Goal: Task Accomplishment & Management: Manage account settings

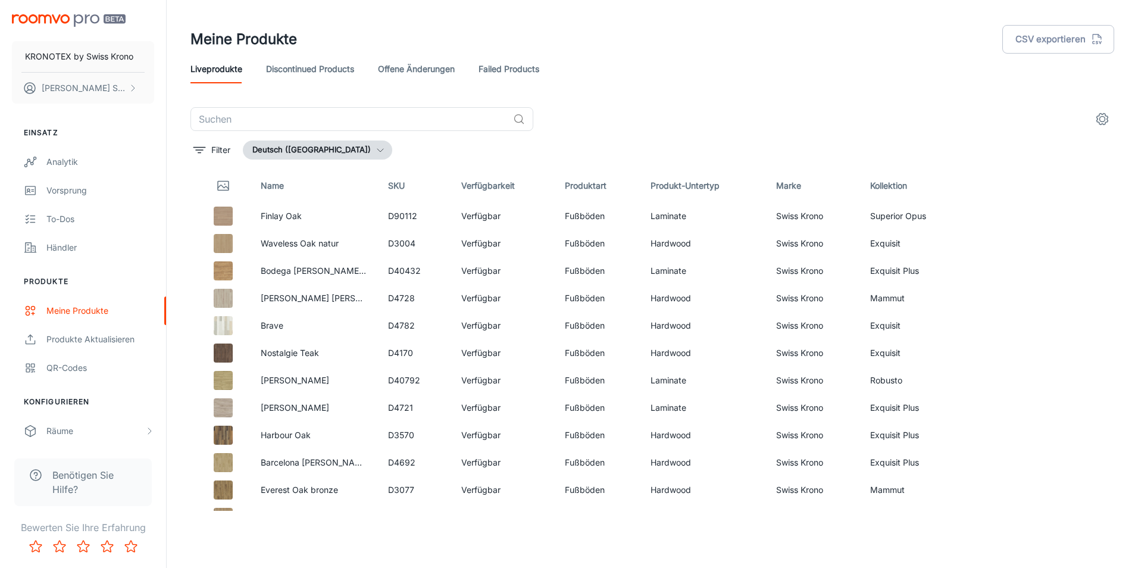
click at [740, 88] on header "Meine Produkte CSV exportieren Liveprodukte Discontinued Products offene Änderu…" at bounding box center [652, 53] width 952 height 107
click at [349, 122] on input "text" at bounding box center [349, 119] width 318 height 24
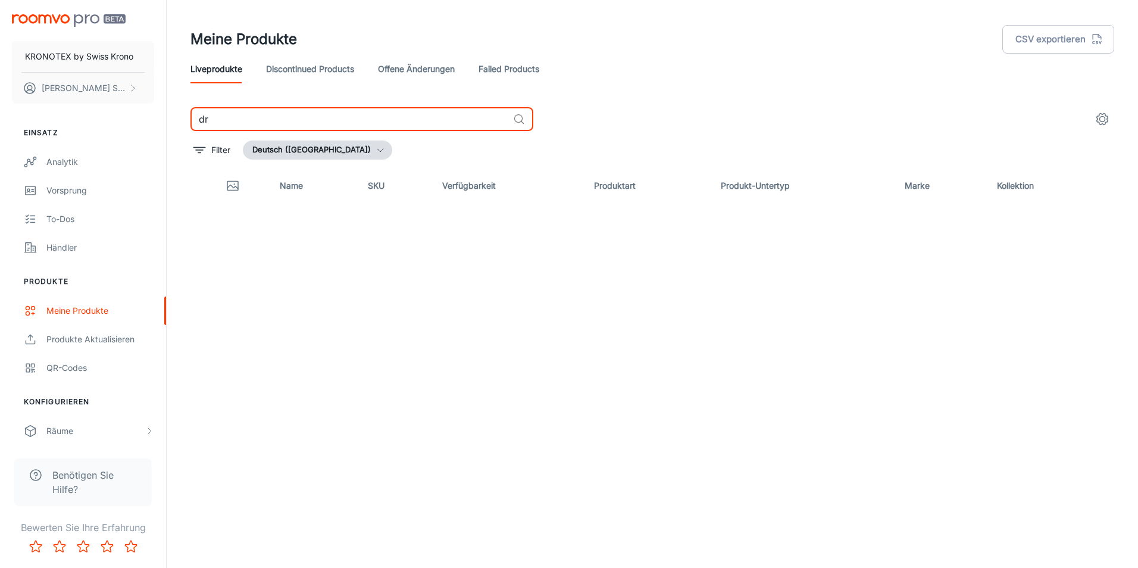
type input "d"
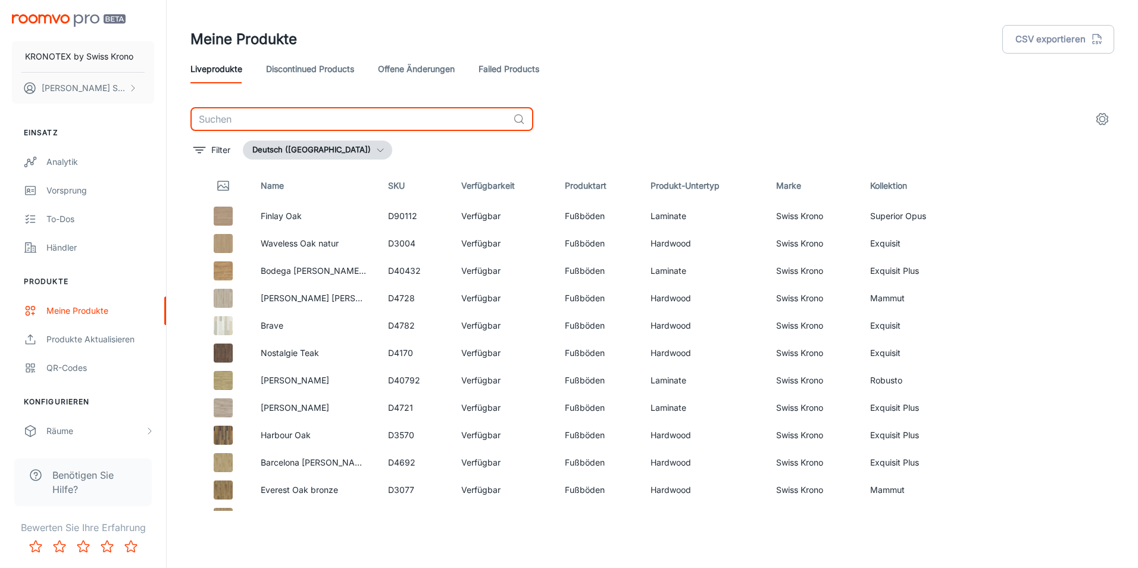
click at [617, 4] on header "Meine Produkte CSV exportieren Liveprodukte Discontinued Products offene Änderu…" at bounding box center [652, 53] width 952 height 107
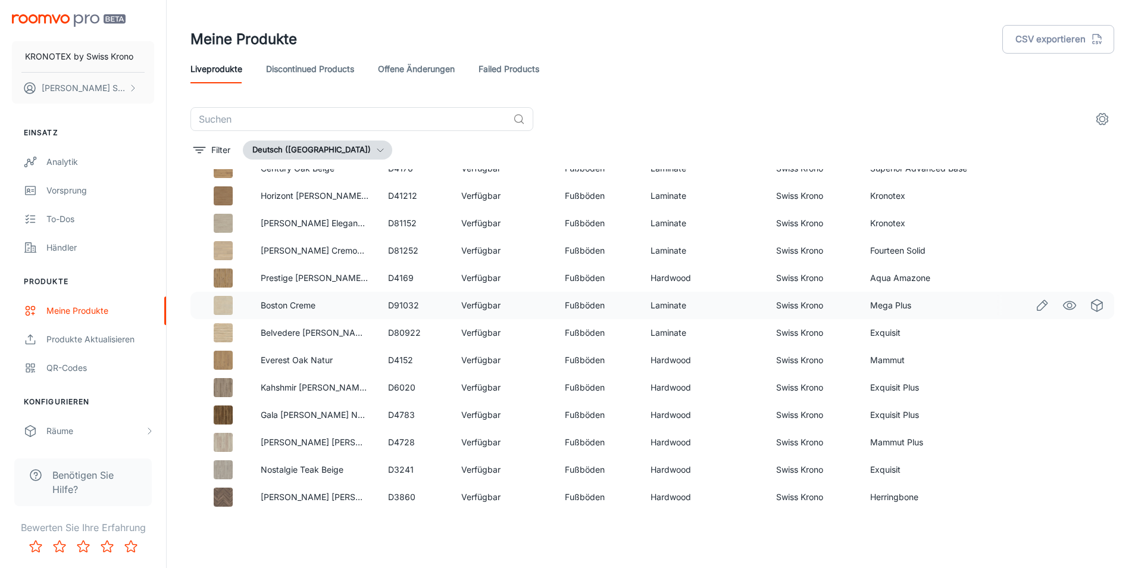
scroll to position [5029, 0]
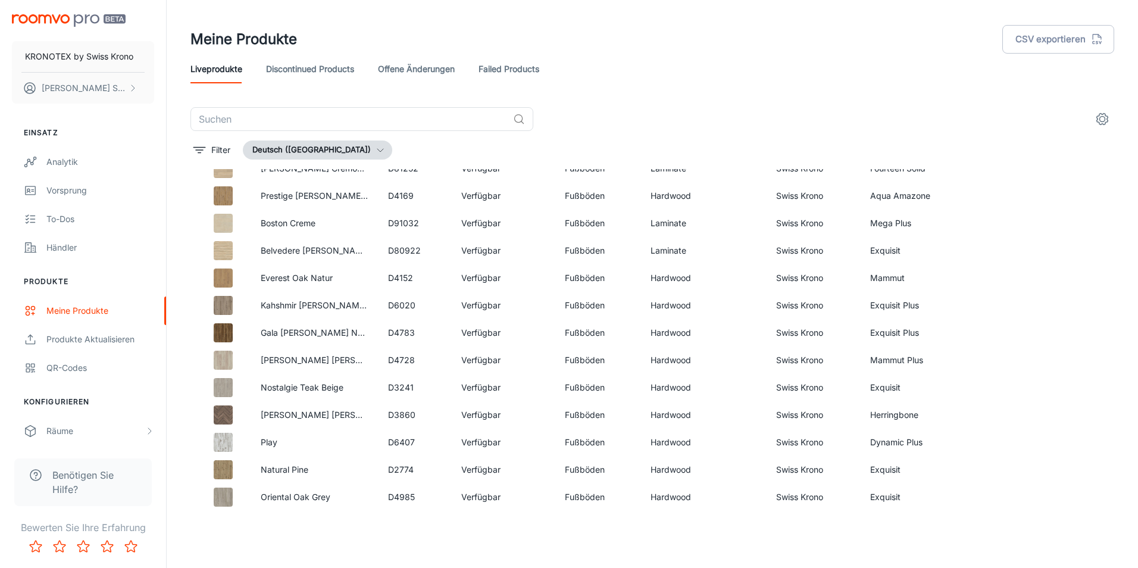
click at [852, 563] on div "KRONOTEX by [DEMOGRAPHIC_DATA] Krono [PERSON_NAME] Einsatz Analytik Vorsprung T…" at bounding box center [569, 284] width 1138 height 568
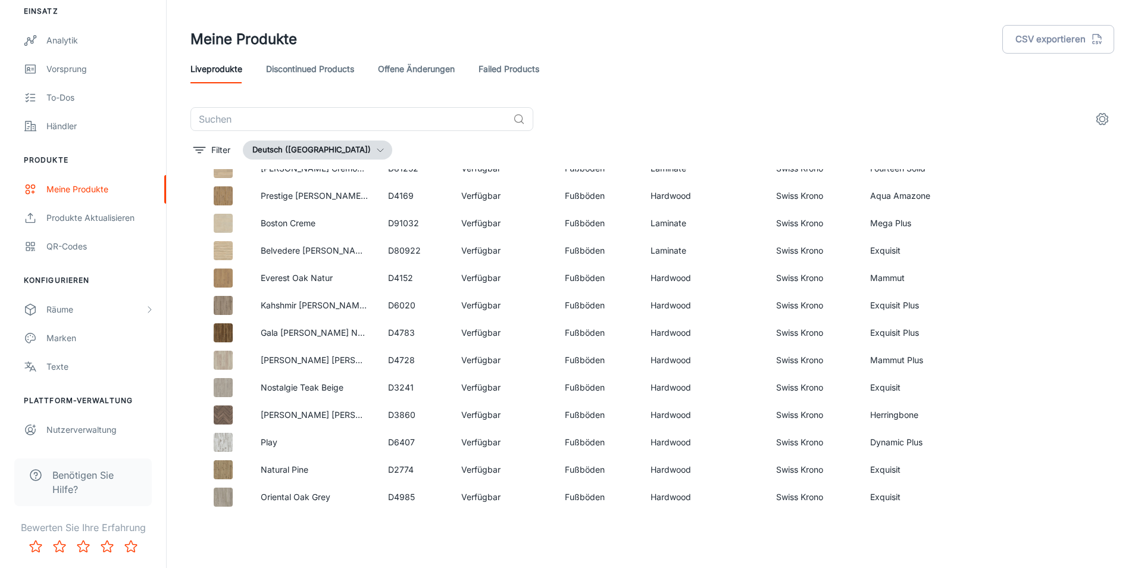
drag, startPoint x: 701, startPoint y: 92, endPoint x: 699, endPoint y: 86, distance: 6.2
click at [699, 86] on header "Meine Produkte CSV exportieren Liveprodukte Discontinued Products offene Änderu…" at bounding box center [652, 53] width 952 height 107
click at [521, 73] on link "Failed Products" at bounding box center [508, 69] width 61 height 29
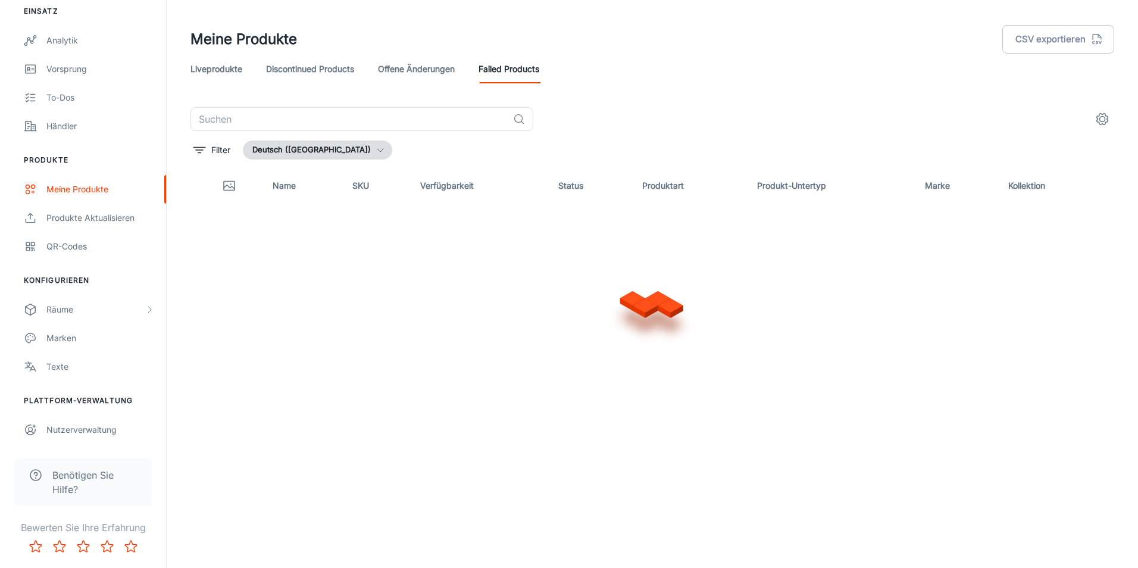
click at [432, 76] on link "offene Änderungen" at bounding box center [416, 69] width 77 height 29
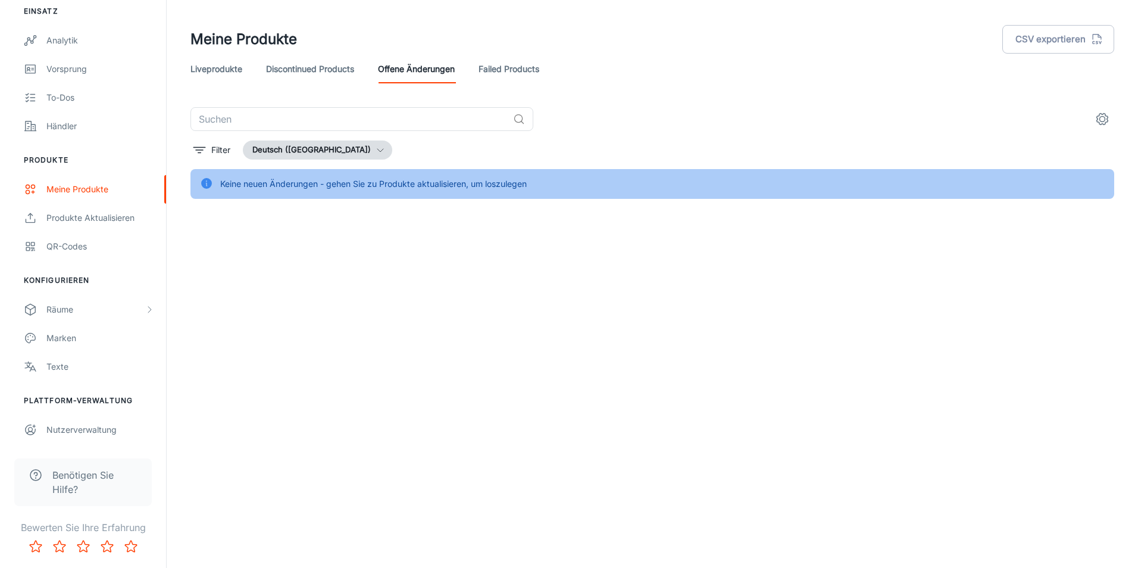
click at [321, 74] on link "Discontinued Products" at bounding box center [310, 69] width 88 height 29
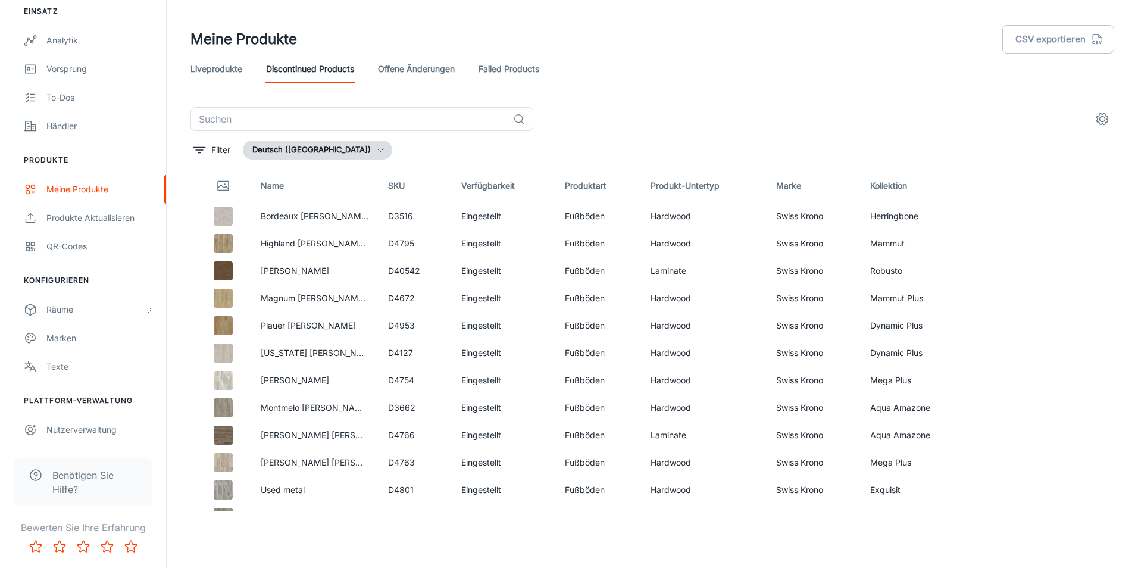
scroll to position [598, 0]
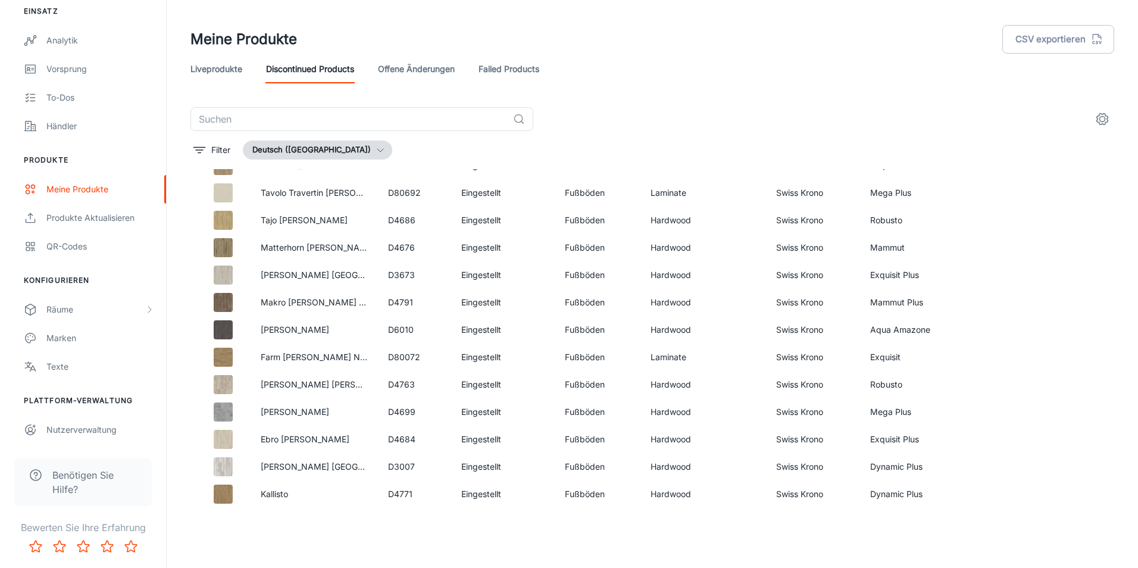
drag, startPoint x: 953, startPoint y: 296, endPoint x: 854, endPoint y: 127, distance: 195.7
click at [854, 127] on div "​" at bounding box center [651, 119] width 923 height 24
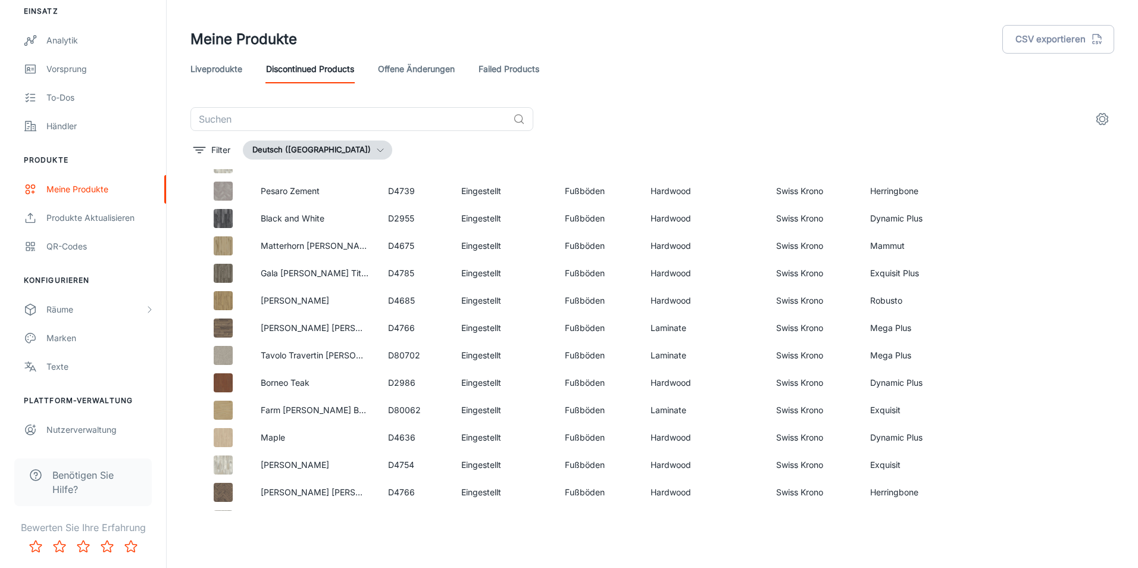
scroll to position [2292, 0]
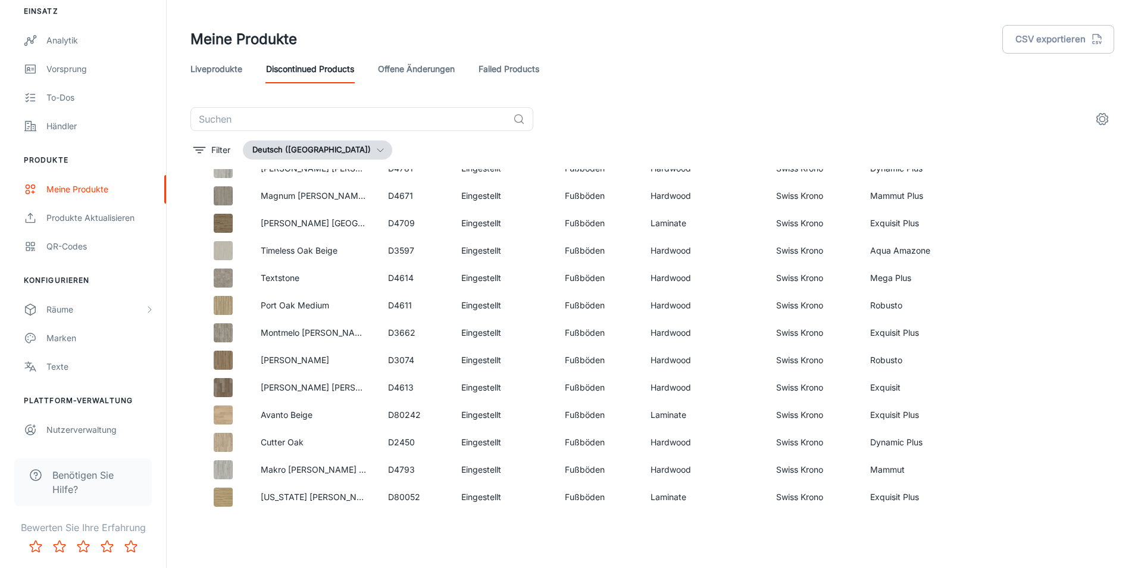
click at [409, 73] on link "offene Änderungen" at bounding box center [416, 69] width 77 height 29
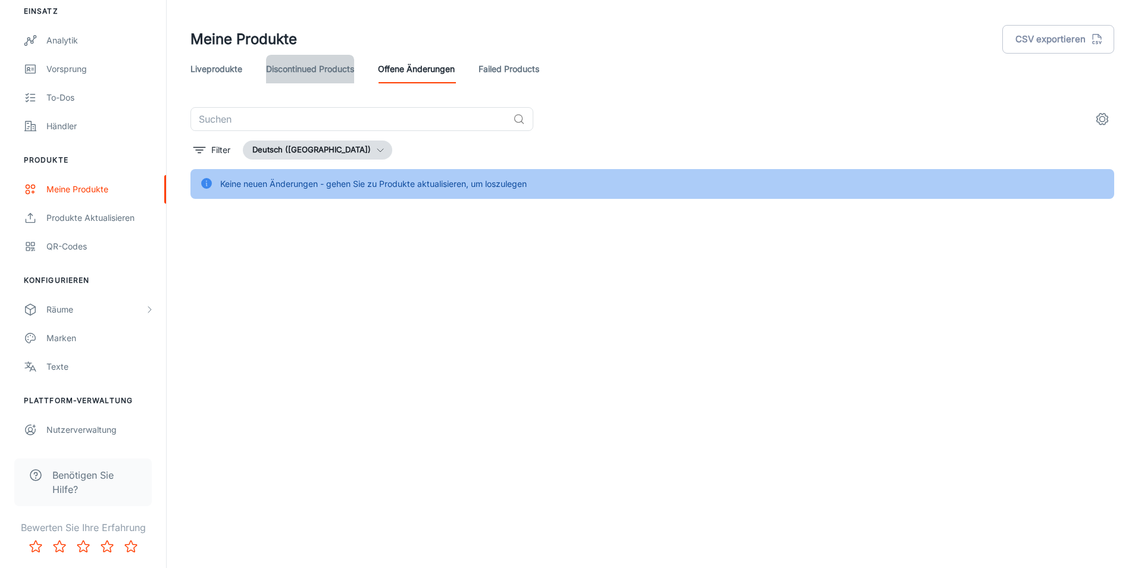
click at [305, 74] on link "Discontinued Products" at bounding box center [310, 69] width 88 height 29
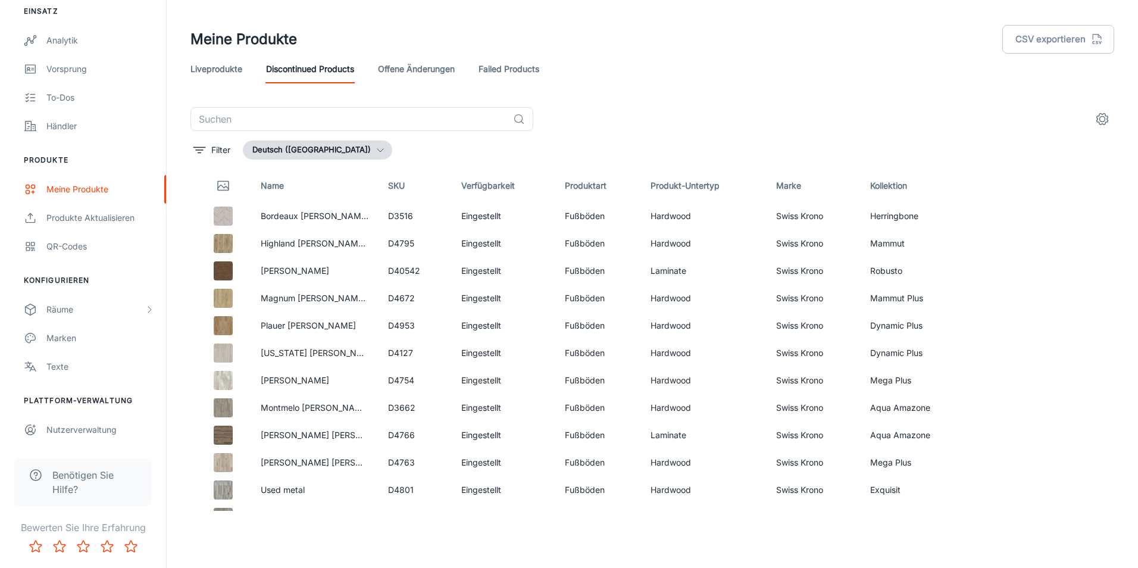
drag, startPoint x: 540, startPoint y: 134, endPoint x: 634, endPoint y: 100, distance: 99.9
click at [634, 100] on header "Meine Produkte CSV exportieren Liveprodukte Discontinued Products offene Änderu…" at bounding box center [652, 53] width 952 height 107
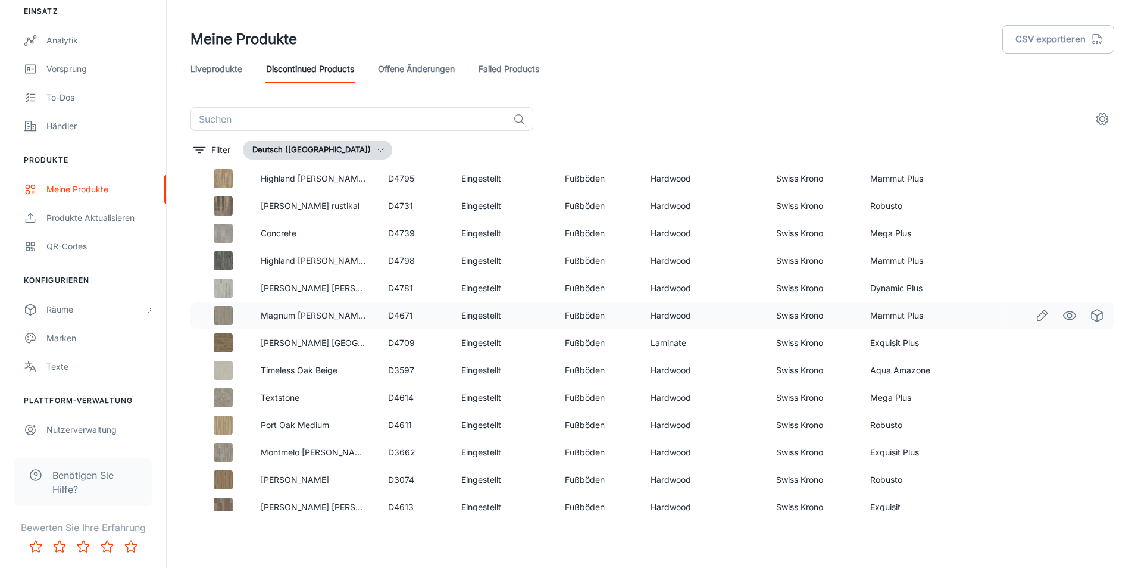
scroll to position [2292, 0]
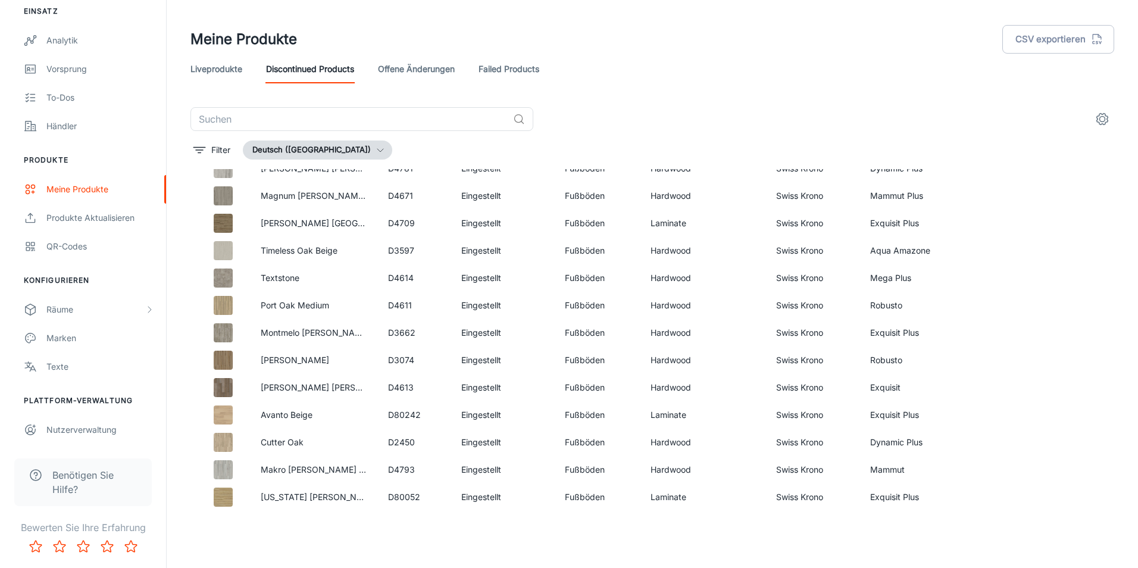
click at [400, 54] on div "Meine Produkte CSV exportieren" at bounding box center [651, 39] width 923 height 31
click at [491, 73] on link "Failed Products" at bounding box center [508, 69] width 61 height 29
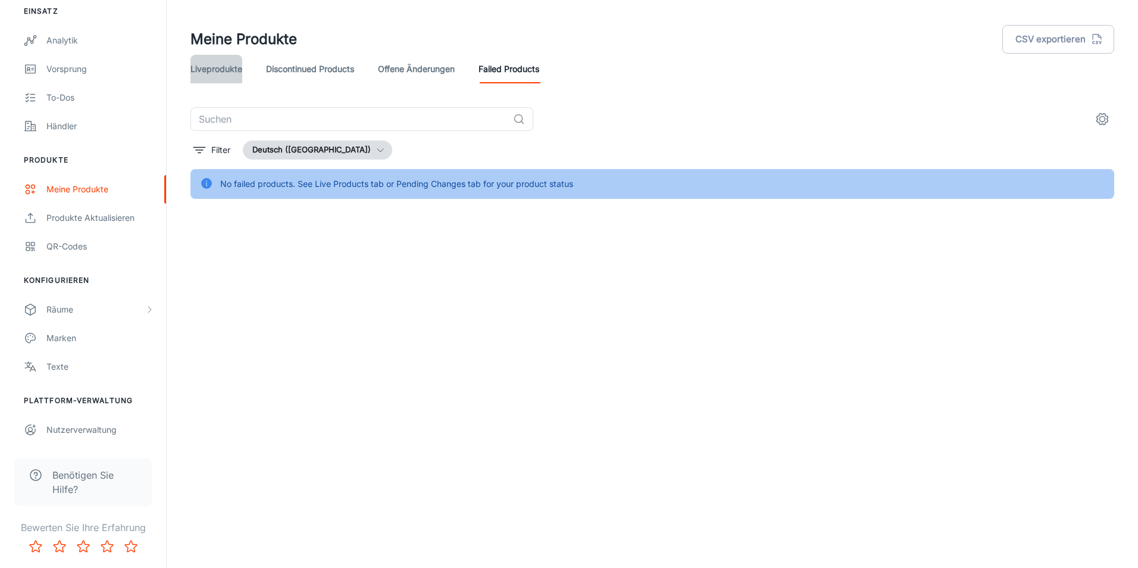
click at [238, 68] on link "Liveprodukte" at bounding box center [216, 69] width 52 height 29
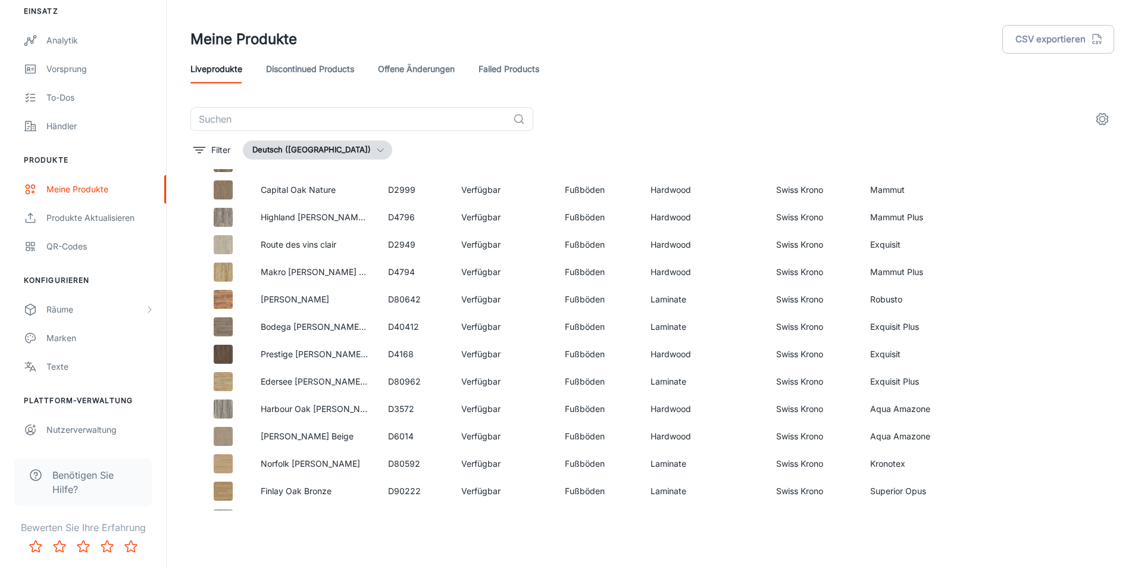
scroll to position [2319, 0]
